Goal: Information Seeking & Learning: Learn about a topic

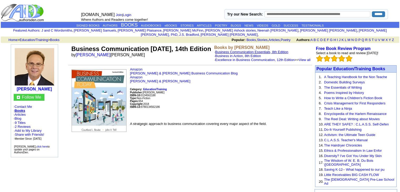
click at [249, 50] on link "Business Communication Essentials, 8th Edition" at bounding box center [251, 52] width 73 height 4
click at [57, 38] on link "Books" at bounding box center [54, 40] width 9 height 4
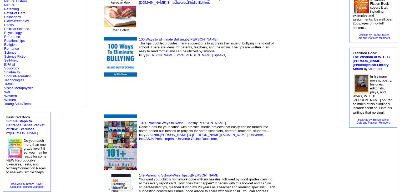
scroll to position [256, 0]
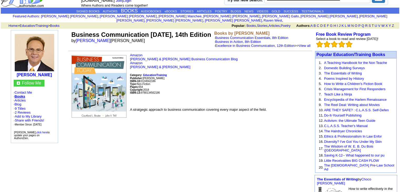
scroll to position [13, 0]
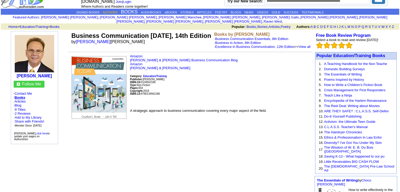
click at [103, 11] on link "AUTHORS" at bounding box center [110, 12] width 15 height 3
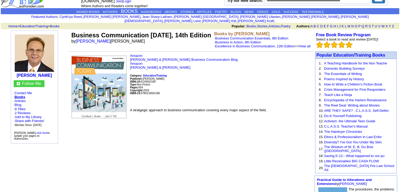
scroll to position [14, 0]
